Goal: Task Accomplishment & Management: Use online tool/utility

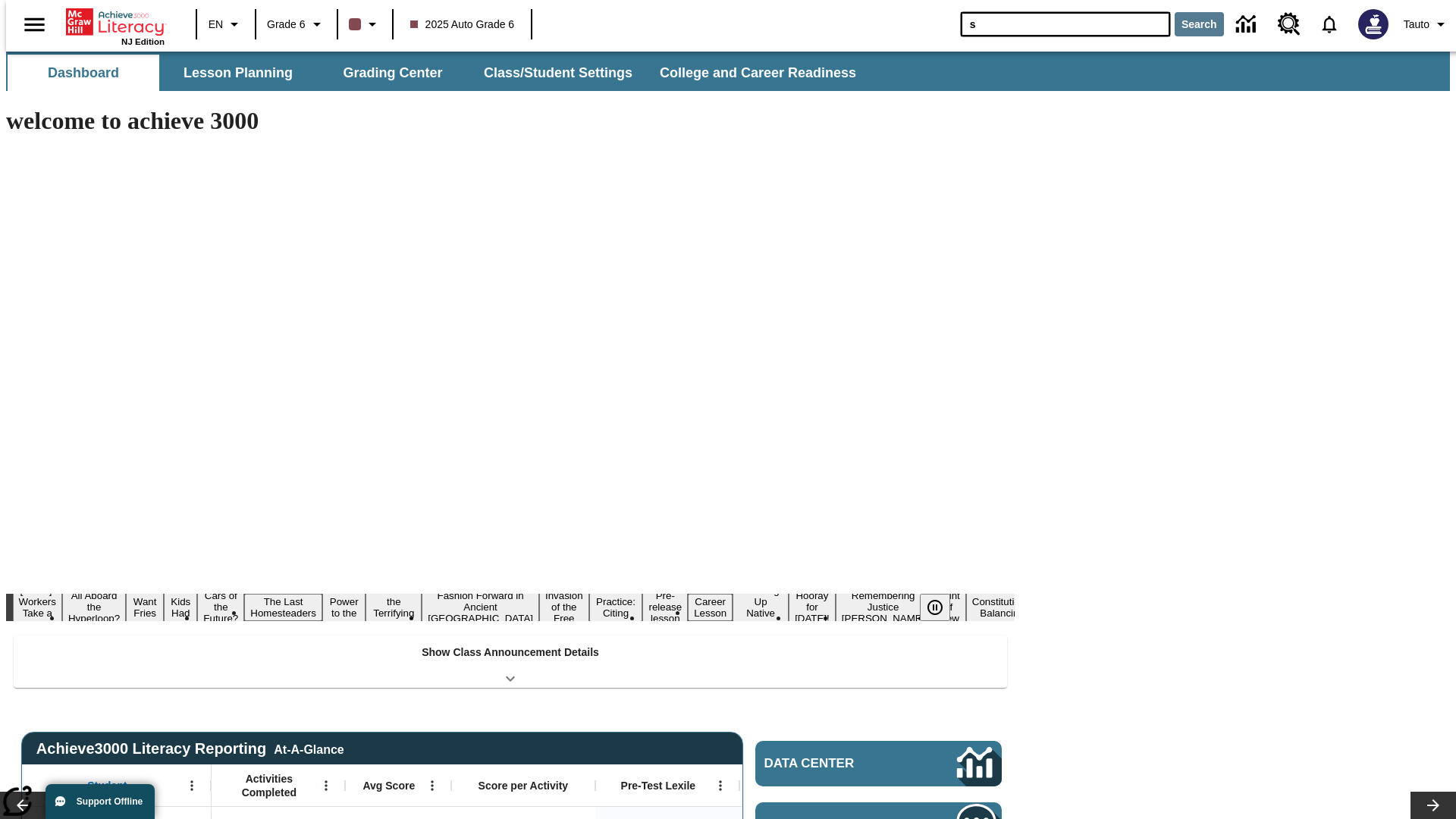
type input "s"
click at [1190, 24] on button "Search" at bounding box center [1199, 24] width 50 height 24
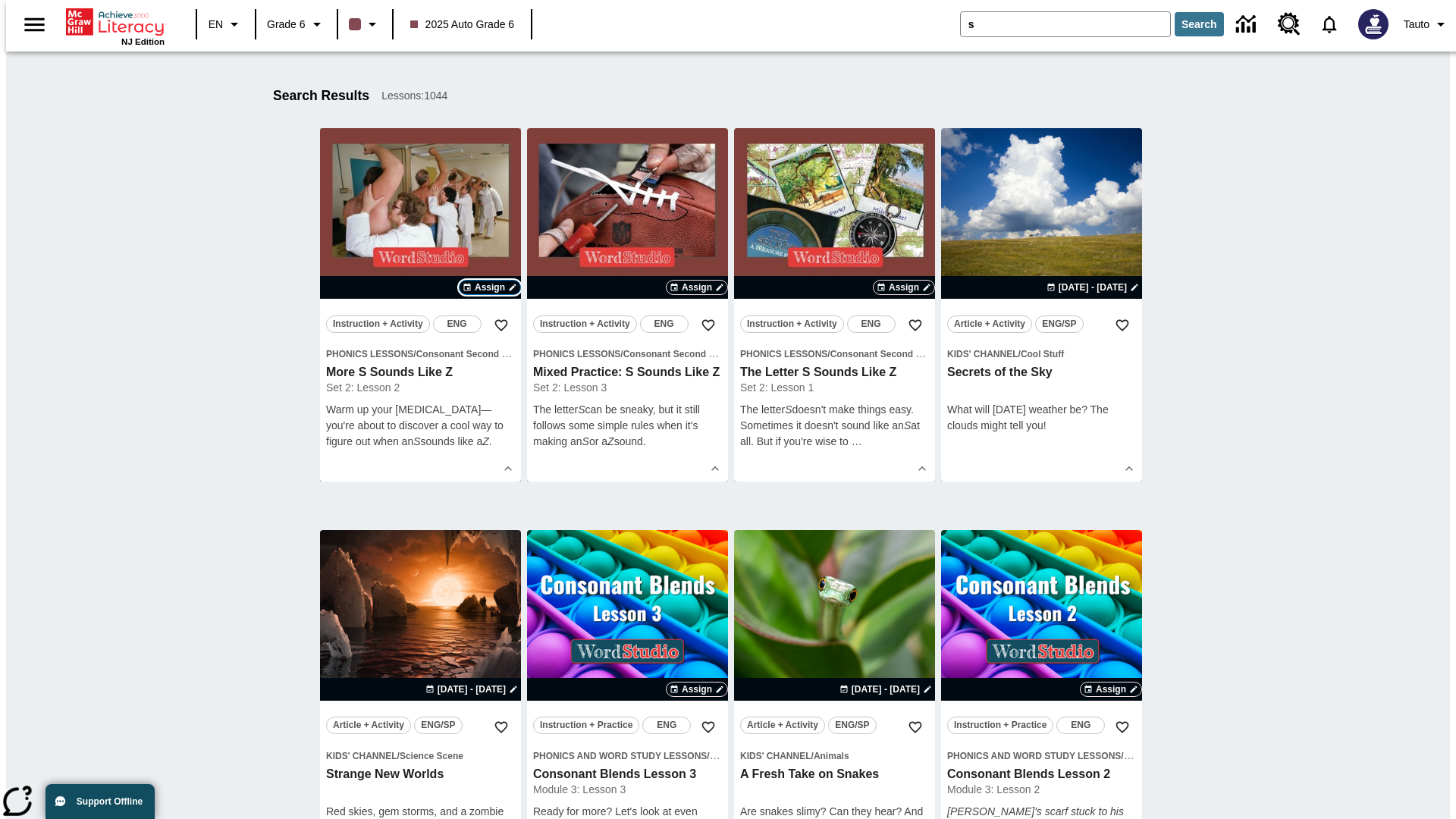
click at [490, 287] on span "Assign" at bounding box center [489, 287] width 30 height 14
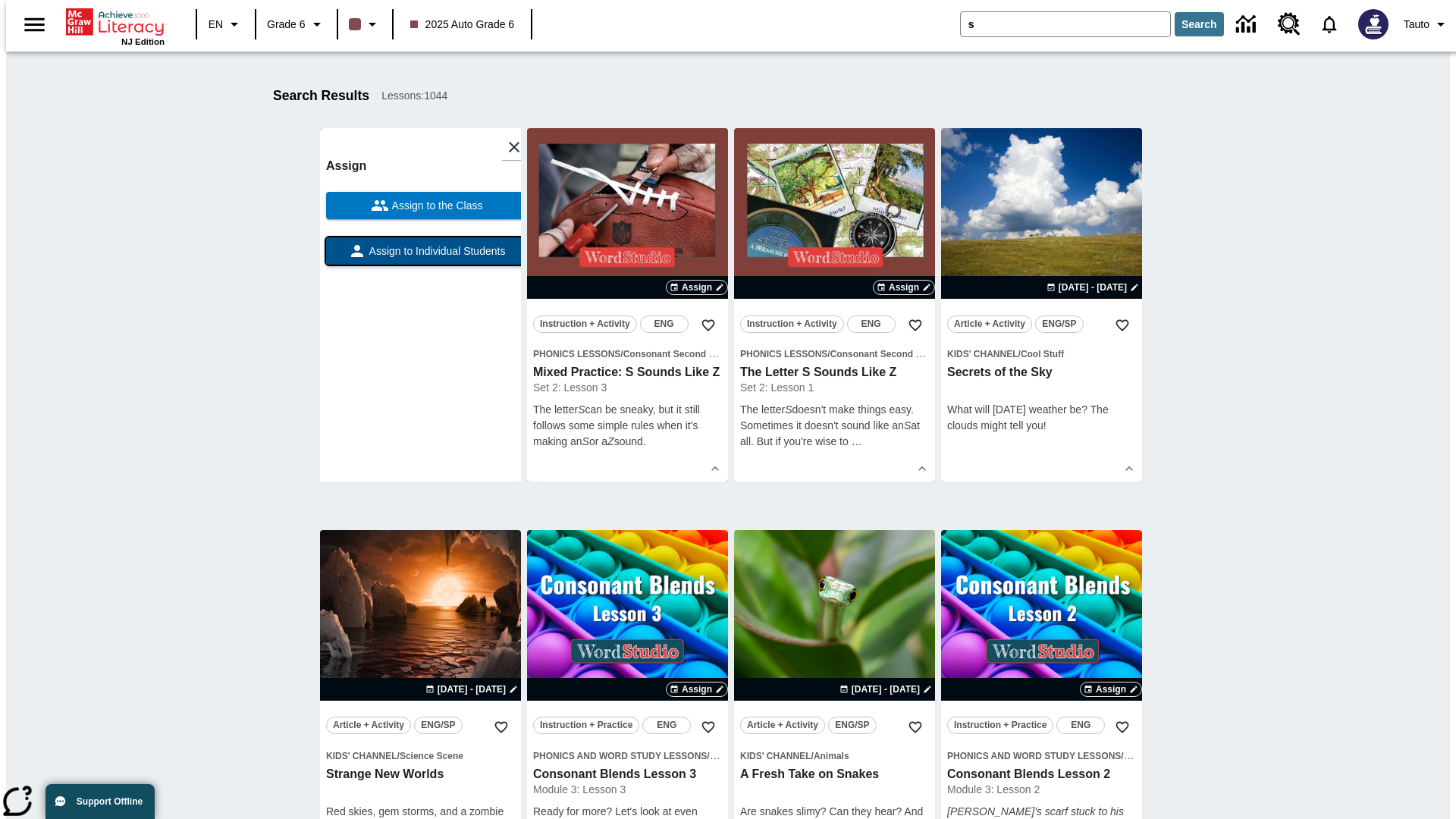
click at [420, 258] on span "Assign to Individual Students" at bounding box center [436, 251] width 140 height 16
